Goal: Task Accomplishment & Management: Manage account settings

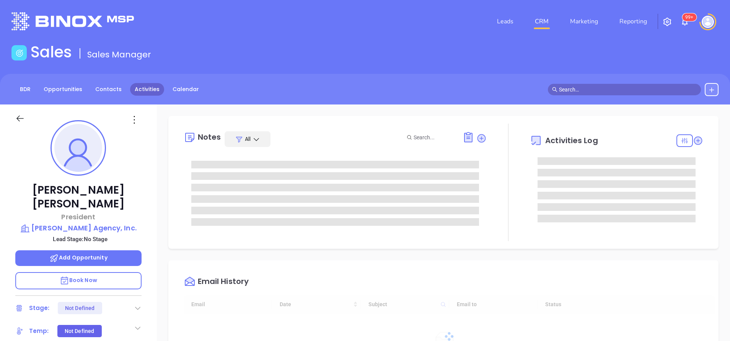
click at [149, 87] on link "Activities" at bounding box center [147, 89] width 34 height 13
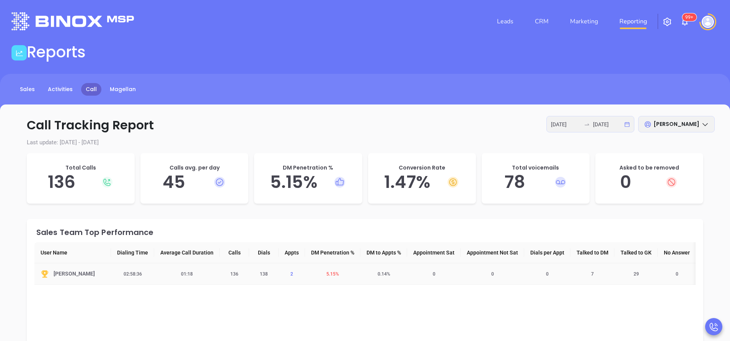
click at [289, 274] on span "2" at bounding box center [292, 273] width 12 height 5
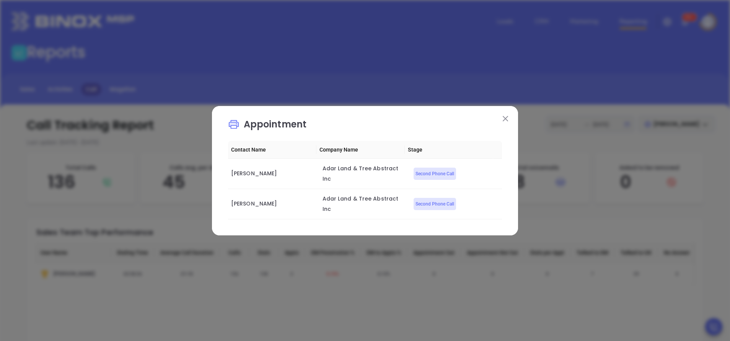
click at [504, 121] on img at bounding box center [504, 118] width 5 height 5
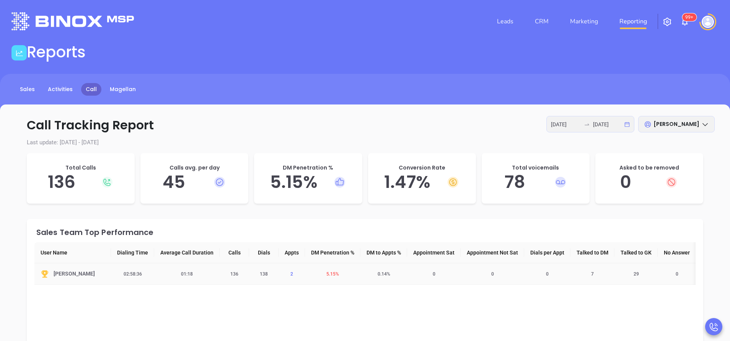
click at [289, 273] on span "2" at bounding box center [292, 273] width 12 height 5
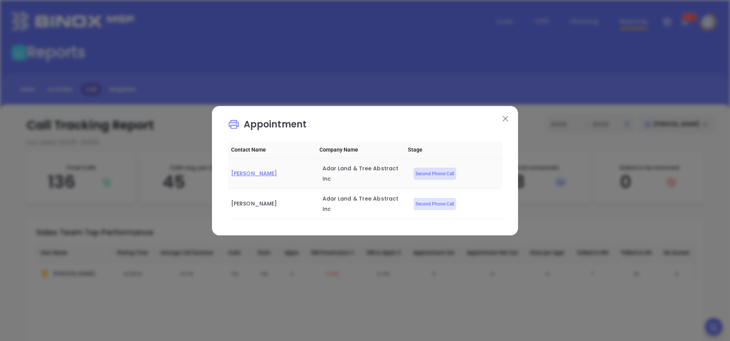
click at [234, 177] on span "Natan Katz" at bounding box center [254, 173] width 46 height 8
click at [505, 121] on img at bounding box center [504, 118] width 5 height 5
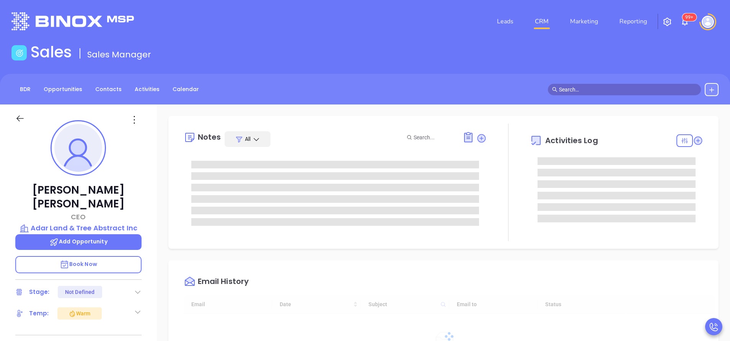
type input "[DATE]"
type input "[PERSON_NAME]"
drag, startPoint x: 620, startPoint y: 48, endPoint x: 544, endPoint y: 24, distance: 79.2
click at [620, 47] on div "Sales Sales Manager" at bounding box center [365, 53] width 716 height 21
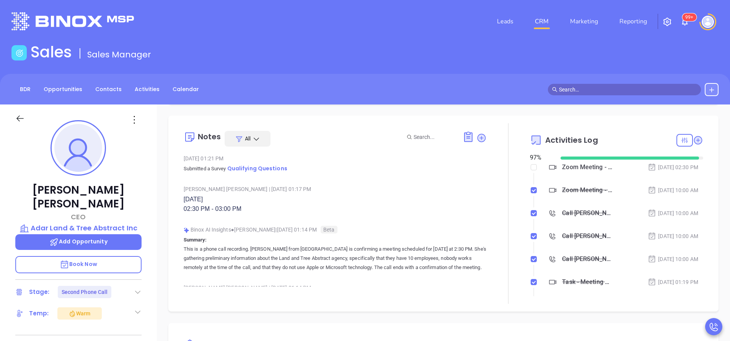
scroll to position [57, 0]
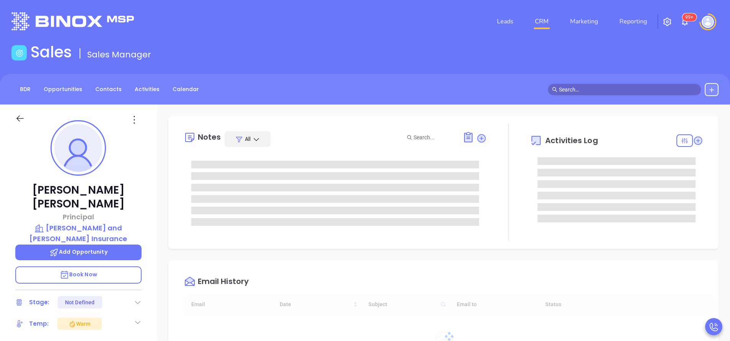
type input "[DATE]"
type input "[PERSON_NAME]"
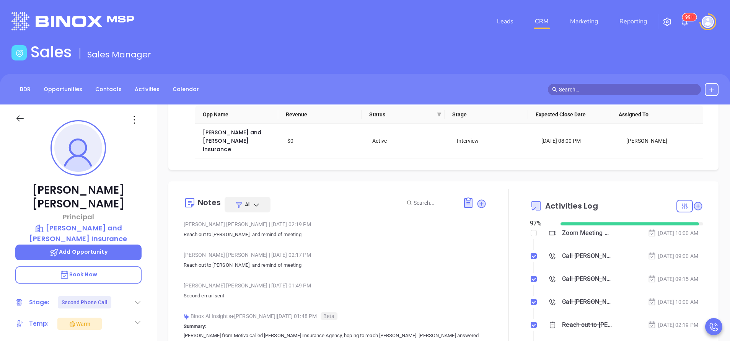
scroll to position [57, 0]
